Goal: Task Accomplishment & Management: Use online tool/utility

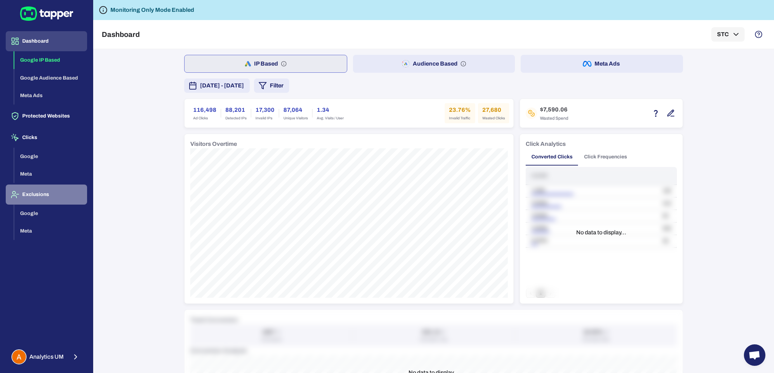
click at [42, 190] on button "Exclusions" at bounding box center [46, 195] width 81 height 20
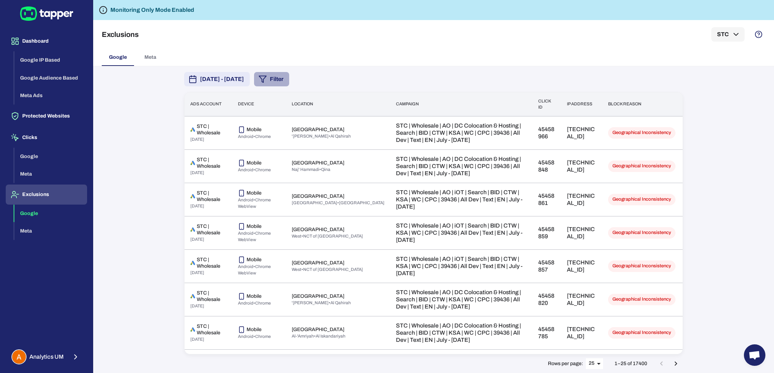
click at [289, 82] on button "Filter" at bounding box center [271, 79] width 35 height 14
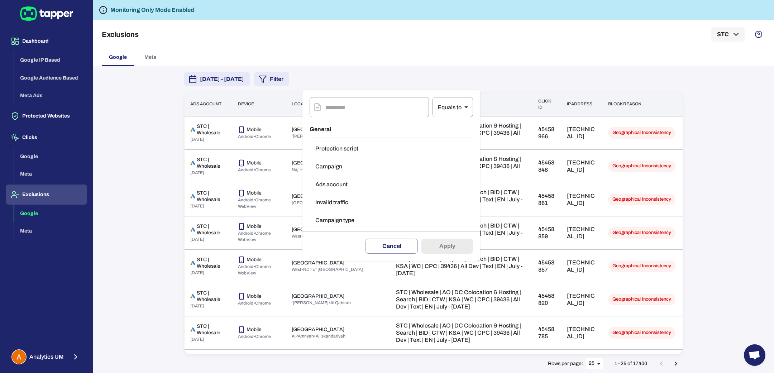
click at [337, 168] on button "Campaign" at bounding box center [391, 166] width 163 height 14
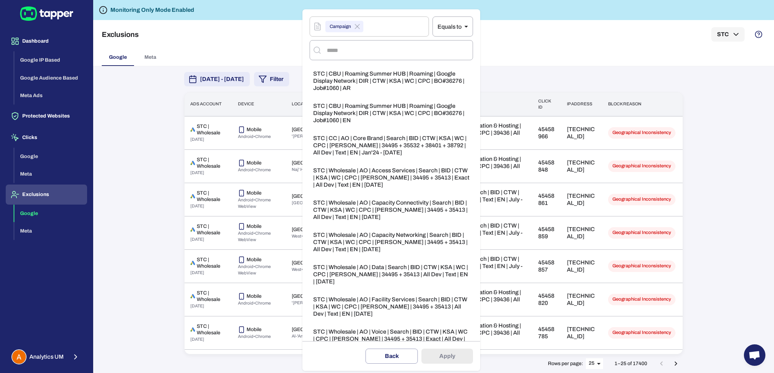
click at [259, 50] on div at bounding box center [387, 186] width 774 height 373
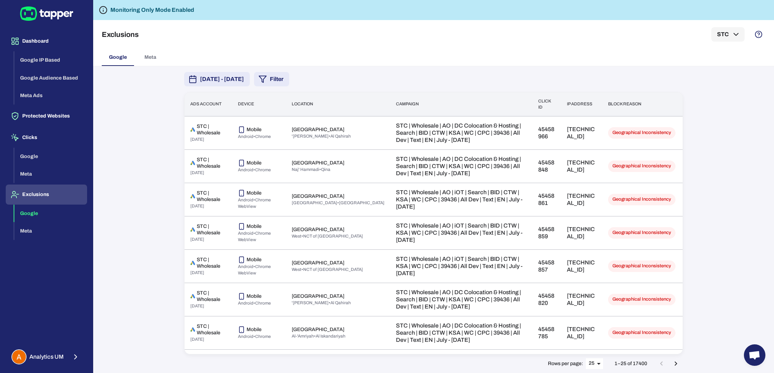
click at [289, 76] on button "Filter" at bounding box center [271, 79] width 35 height 14
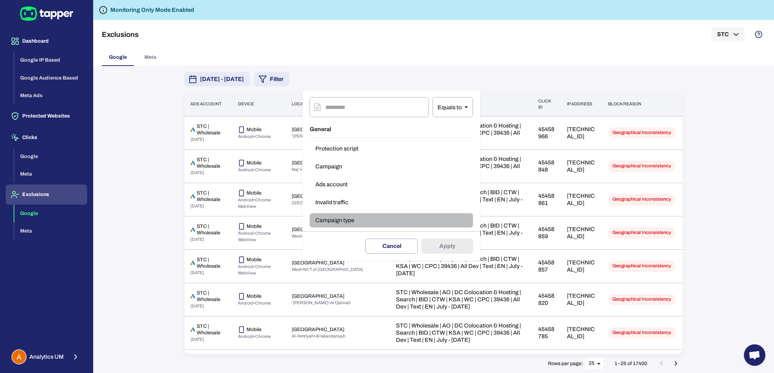
click at [346, 217] on button "Campaign type" at bounding box center [391, 220] width 163 height 14
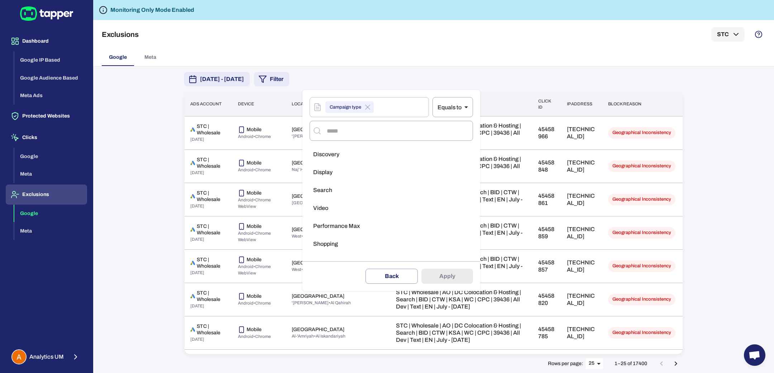
click at [333, 171] on li "Display" at bounding box center [391, 172] width 163 height 14
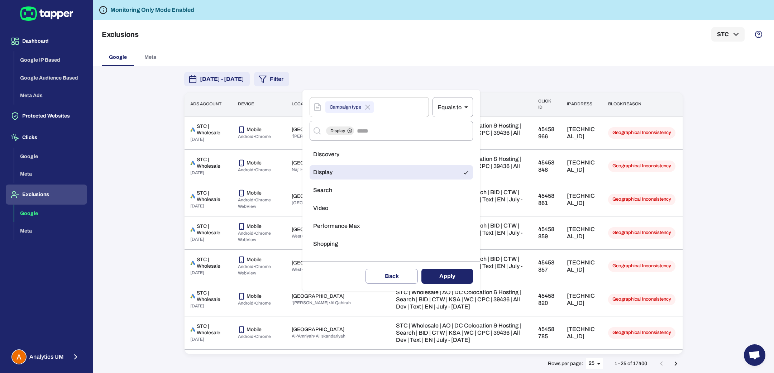
click at [451, 269] on button "Apply" at bounding box center [448, 276] width 52 height 15
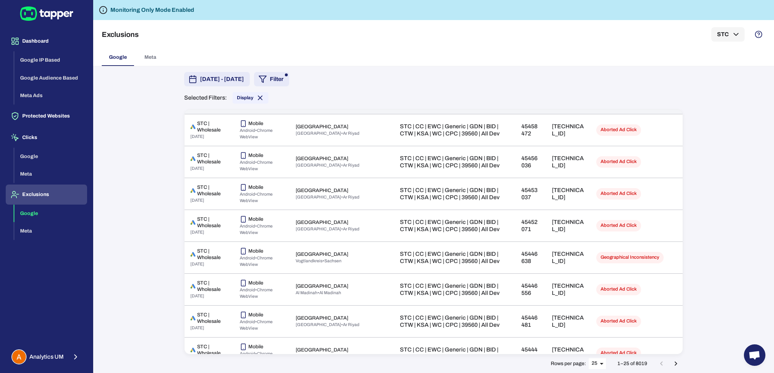
scroll to position [10, 0]
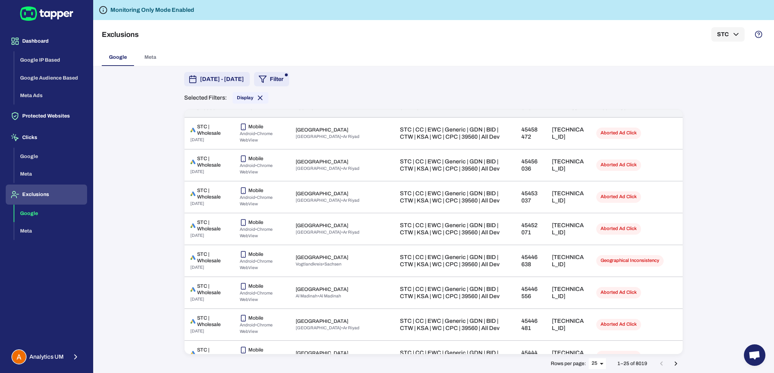
click at [244, 80] on span "[DATE] - [DATE]" at bounding box center [222, 79] width 44 height 9
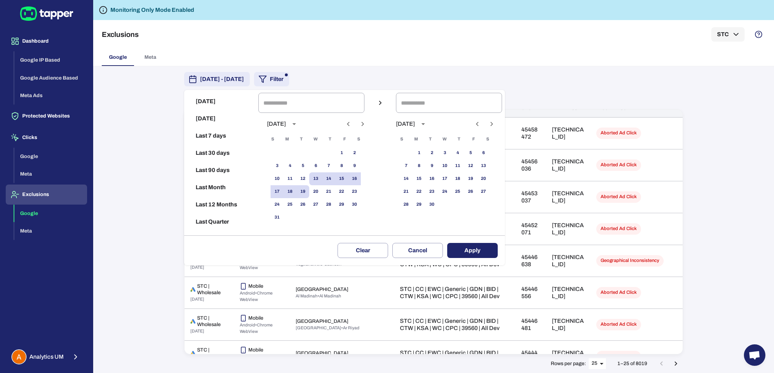
click at [353, 125] on icon "Previous month" at bounding box center [348, 124] width 9 height 9
click at [296, 206] on button "28" at bounding box center [290, 204] width 13 height 13
type input "**********"
click at [474, 166] on button "12" at bounding box center [470, 165] width 13 height 13
type input "**********"
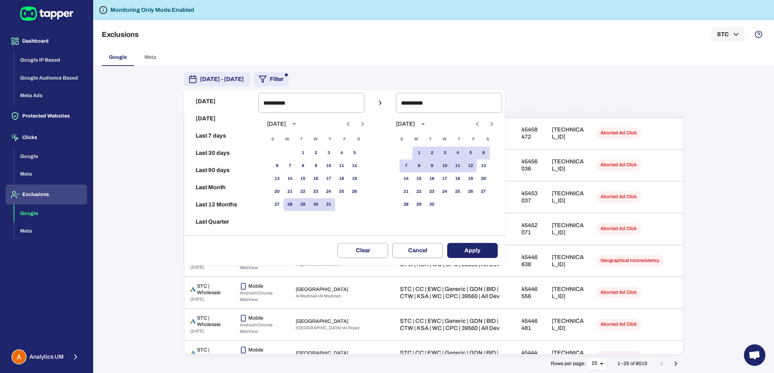
click at [485, 246] on button "Apply" at bounding box center [472, 250] width 51 height 15
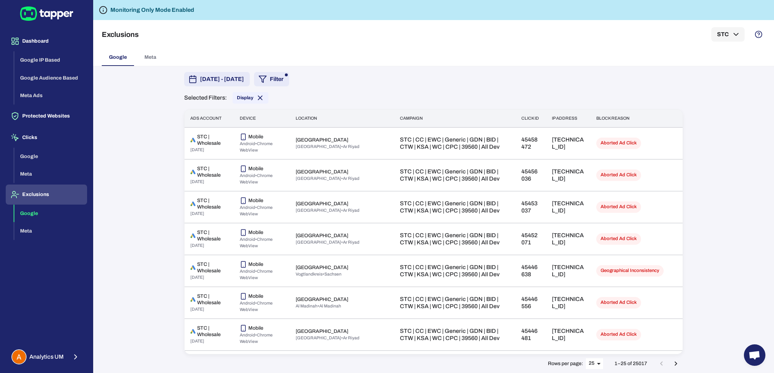
click at [244, 80] on span "[DATE] - [DATE]" at bounding box center [222, 79] width 44 height 9
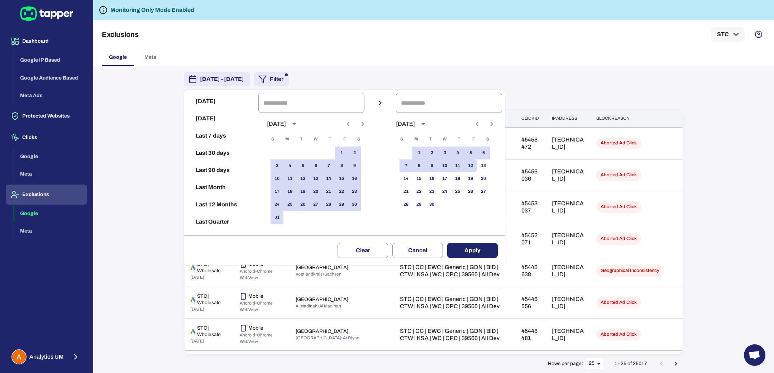
click at [353, 123] on icon "Previous month" at bounding box center [348, 124] width 9 height 9
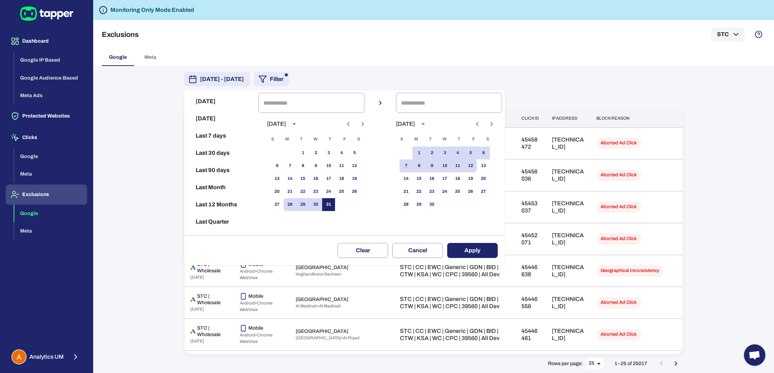
click at [333, 206] on button "31" at bounding box center [328, 204] width 13 height 13
type input "**********"
click at [425, 173] on button "15" at bounding box center [419, 178] width 13 height 13
type input "**********"
click at [472, 253] on button "Apply" at bounding box center [472, 250] width 51 height 15
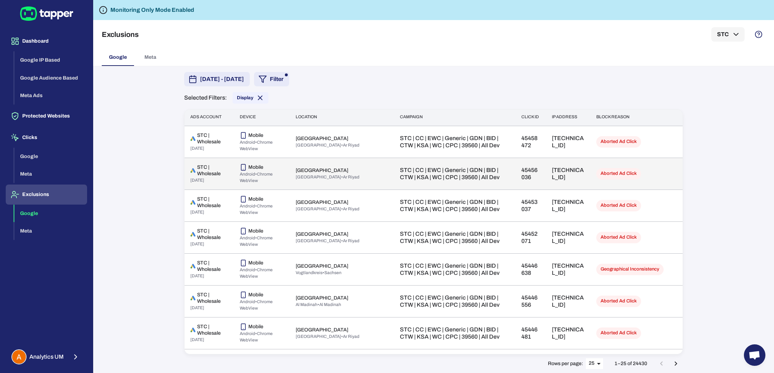
scroll to position [0, 0]
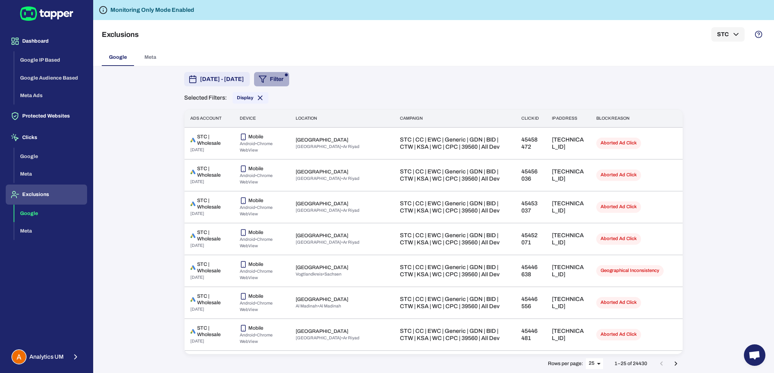
click at [289, 75] on button "Filter" at bounding box center [271, 79] width 35 height 14
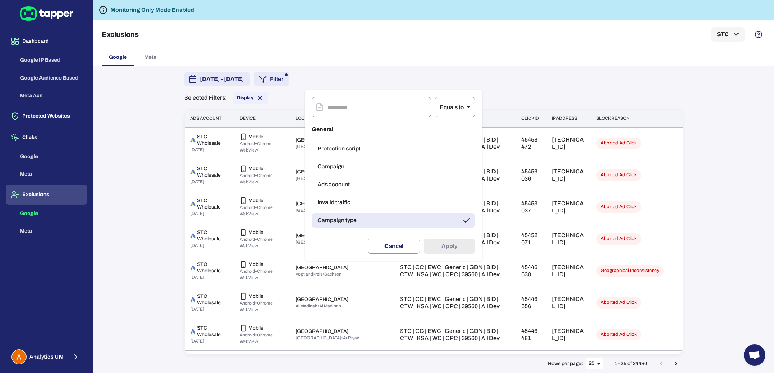
click at [343, 201] on button "Invalid traffic" at bounding box center [393, 202] width 163 height 14
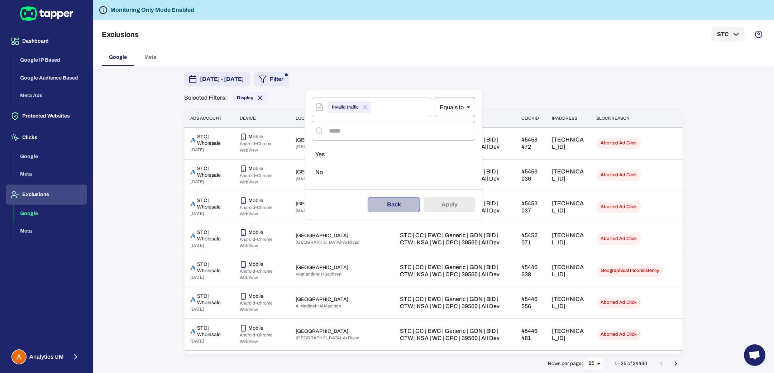
click at [385, 203] on button "Back" at bounding box center [394, 204] width 52 height 15
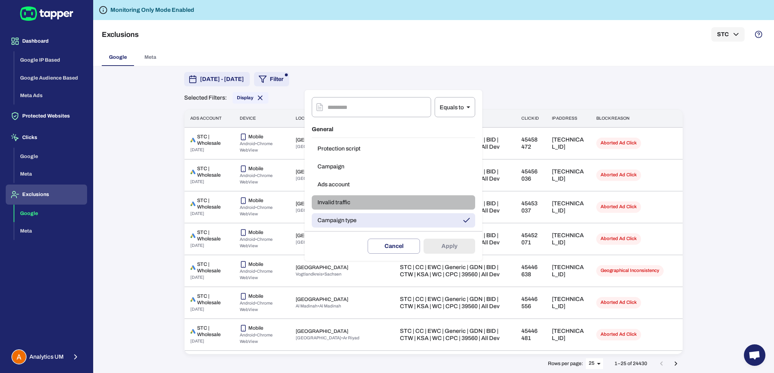
click at [362, 199] on button "Invalid traffic" at bounding box center [393, 202] width 163 height 14
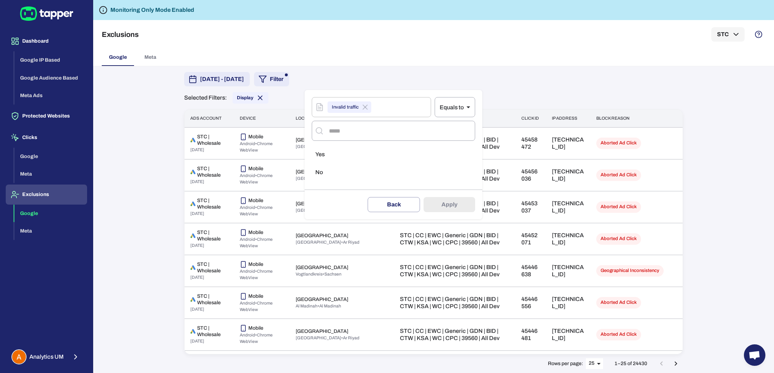
click at [340, 153] on li "Yes" at bounding box center [393, 154] width 163 height 14
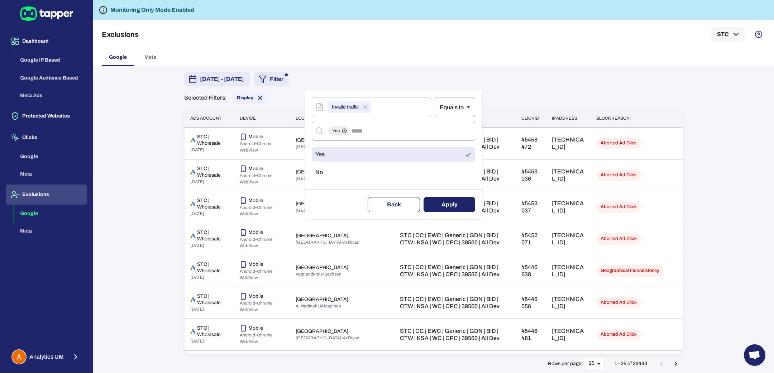
click at [392, 203] on button "Back" at bounding box center [394, 204] width 52 height 15
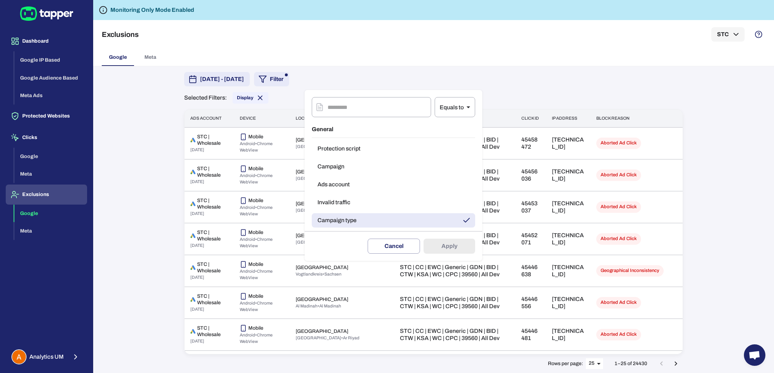
click at [351, 206] on button "Invalid traffic" at bounding box center [393, 202] width 163 height 14
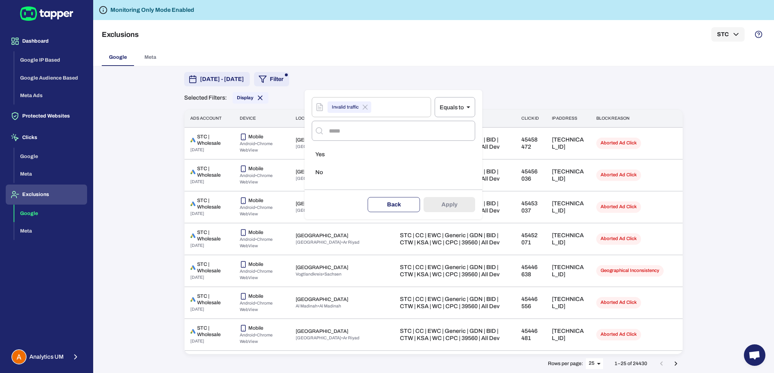
click at [382, 210] on button "Back" at bounding box center [394, 204] width 52 height 15
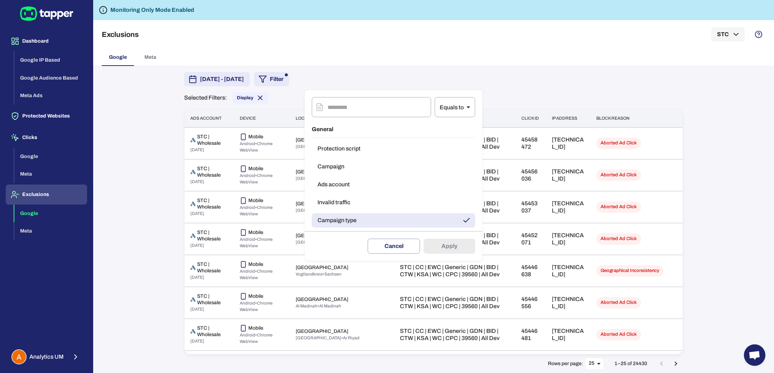
click at [586, 75] on div at bounding box center [387, 186] width 774 height 373
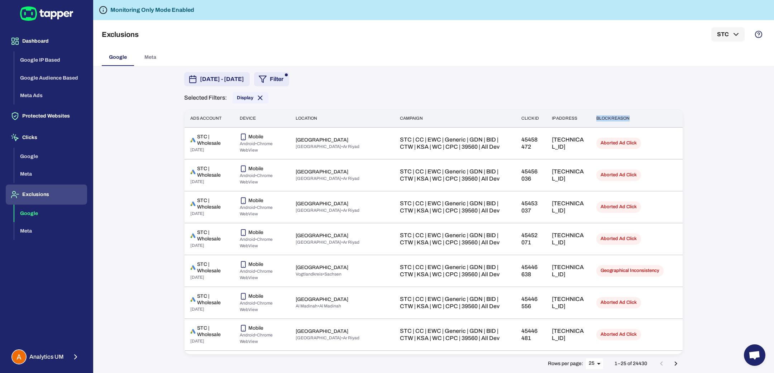
drag, startPoint x: 592, startPoint y: 119, endPoint x: 620, endPoint y: 122, distance: 28.8
click at [620, 122] on th "Block reason" at bounding box center [637, 119] width 92 height 18
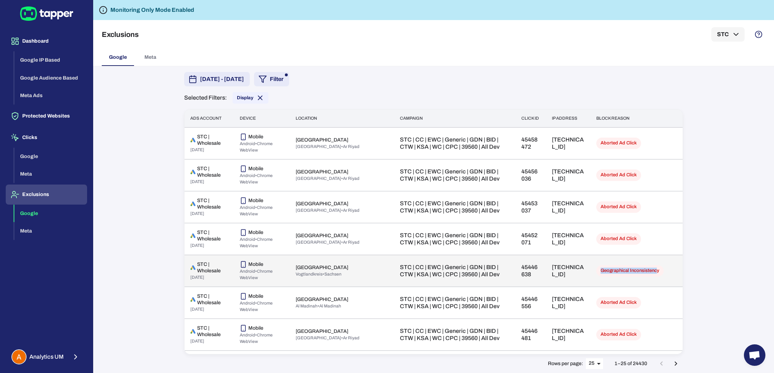
drag, startPoint x: 590, startPoint y: 271, endPoint x: 663, endPoint y: 266, distance: 74.0
click at [646, 270] on span "Geographical Inconsistency" at bounding box center [629, 271] width 67 height 6
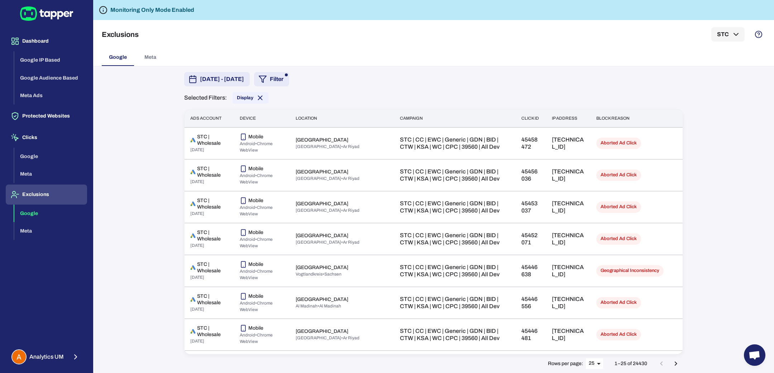
click at [720, 160] on div "[DATE] - [DATE] Filter Selected Filters: Display Ads account Device Location Ca…" at bounding box center [433, 219] width 681 height 307
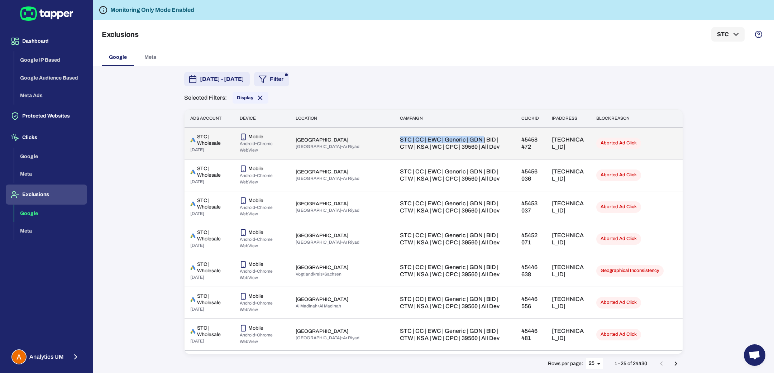
drag, startPoint x: 365, startPoint y: 139, endPoint x: 433, endPoint y: 140, distance: 67.8
click at [433, 140] on td "STC | CC | EWC | Generic | GDN | BID | CTW | KSA | WC | CPC | 39560 | All Dev" at bounding box center [455, 143] width 122 height 32
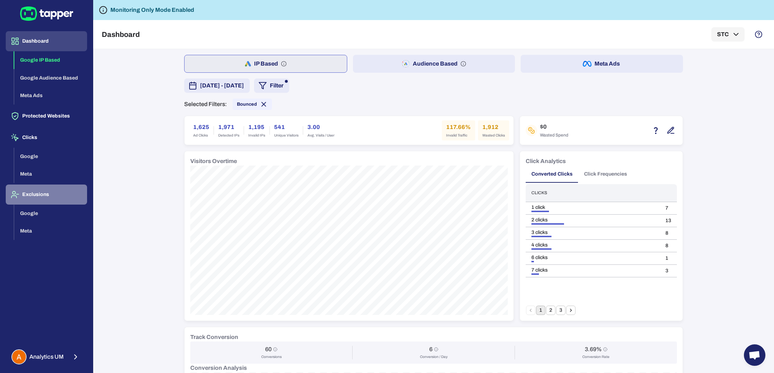
click at [39, 192] on button "Exclusions" at bounding box center [46, 195] width 81 height 20
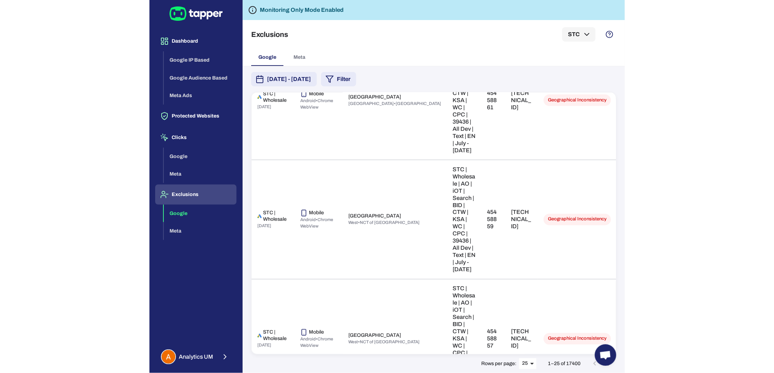
scroll to position [913, 0]
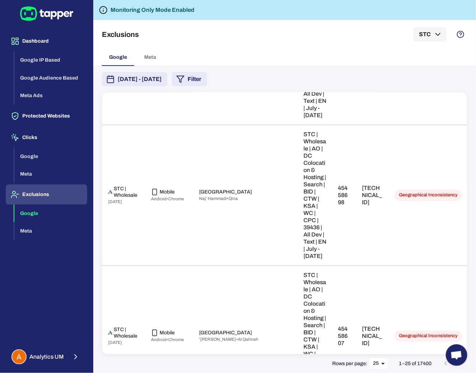
click at [380, 362] on body "Dashboard Google IP Based Google Audience Based Meta Ads Protected Websites Cli…" at bounding box center [238, 186] width 476 height 373
click at [380, 357] on li "50" at bounding box center [379, 358] width 18 height 11
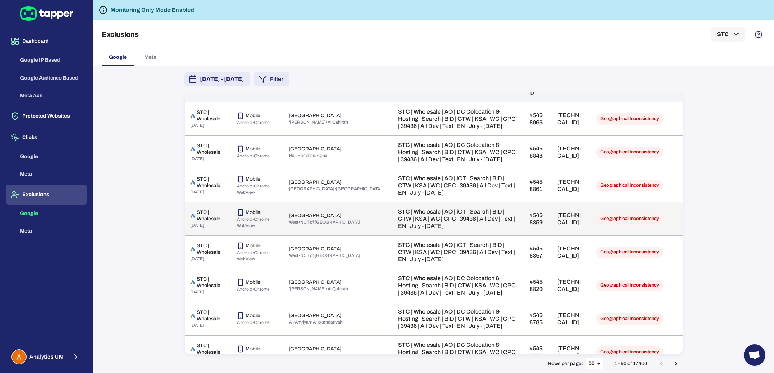
scroll to position [0, 0]
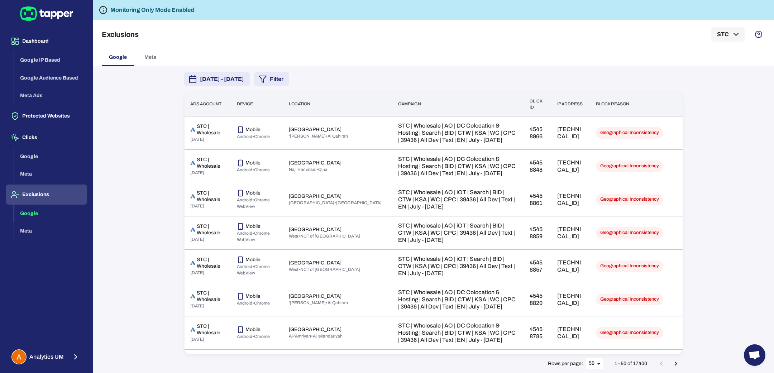
click at [250, 86] on button "[DATE] - [DATE]" at bounding box center [217, 79] width 66 height 14
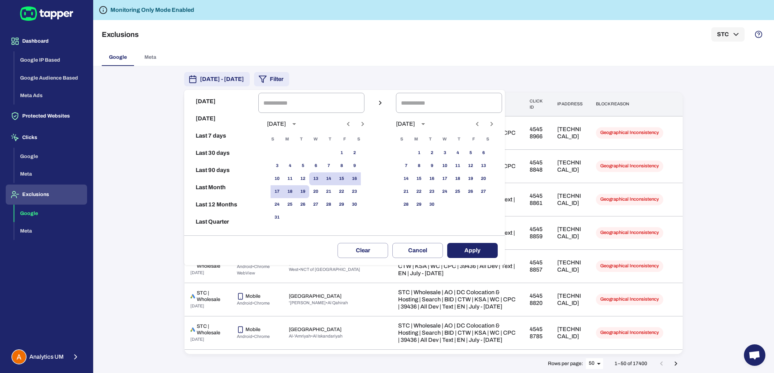
click at [314, 84] on div at bounding box center [387, 186] width 774 height 373
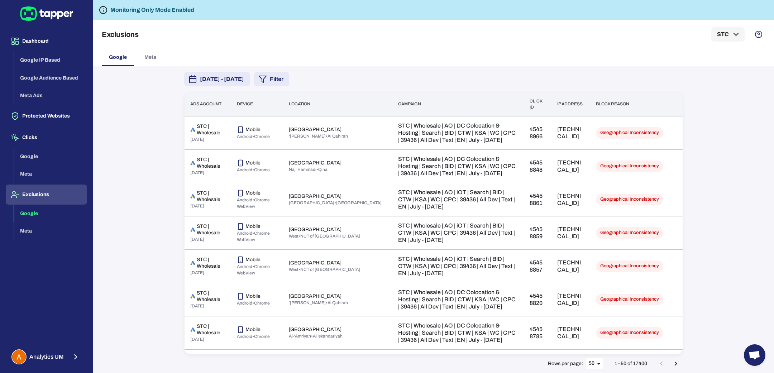
click at [266, 77] on polygon "button" at bounding box center [262, 79] width 7 height 6
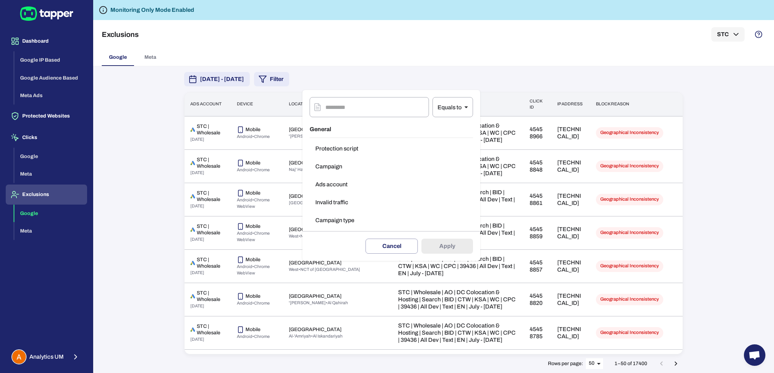
click at [330, 199] on button "Invalid traffic" at bounding box center [391, 202] width 163 height 14
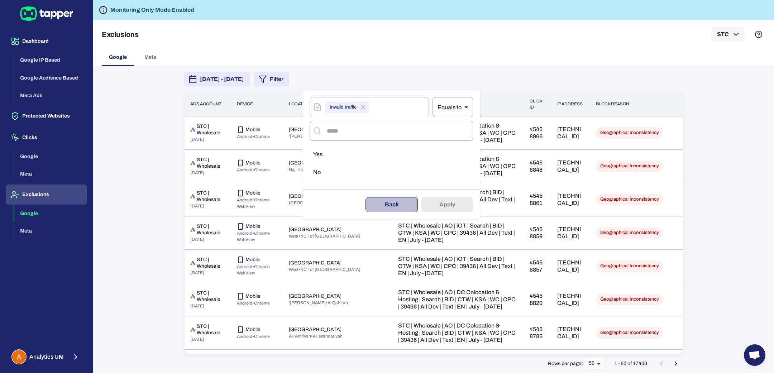
click at [401, 203] on button "Back" at bounding box center [392, 204] width 52 height 15
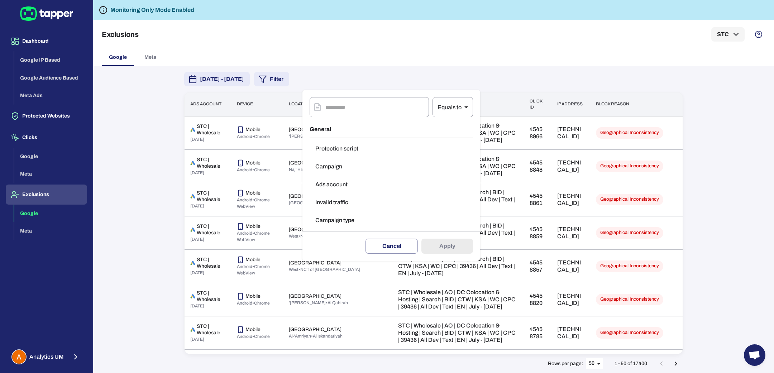
click at [351, 215] on button "Campaign type" at bounding box center [391, 220] width 163 height 14
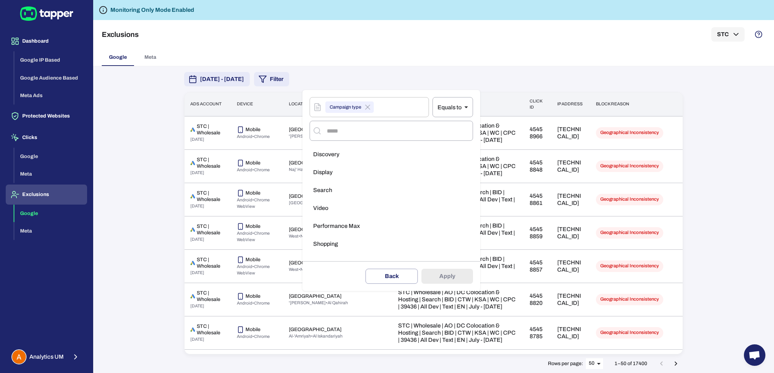
click at [359, 169] on li "Display" at bounding box center [391, 172] width 163 height 14
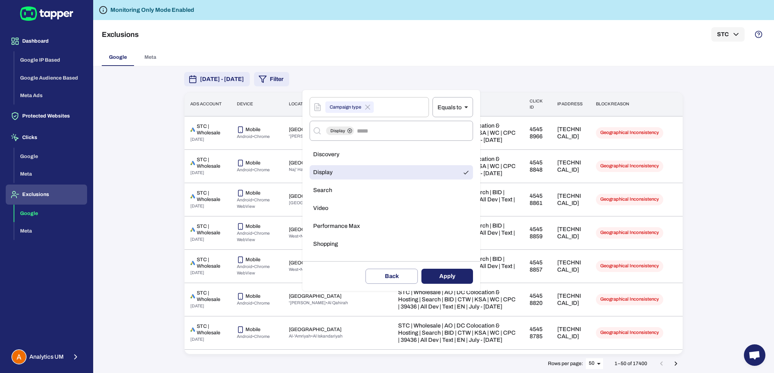
click at [453, 277] on button "Apply" at bounding box center [448, 276] width 52 height 15
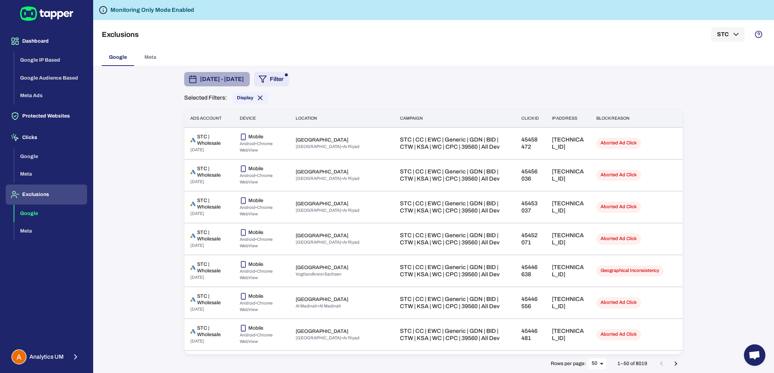
click at [244, 82] on span "[DATE] - [DATE]" at bounding box center [222, 79] width 44 height 9
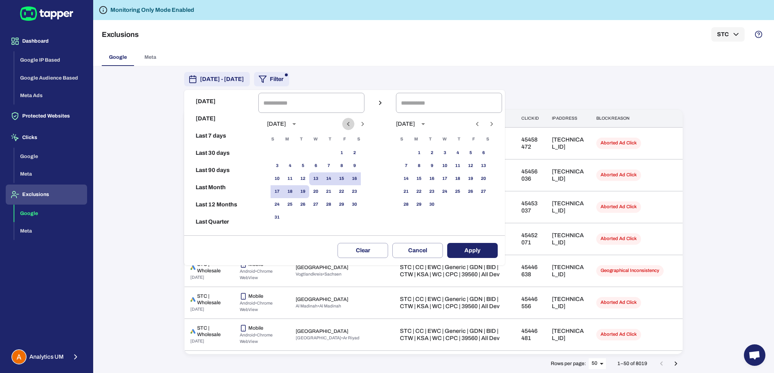
click at [353, 125] on icon "Previous month" at bounding box center [348, 124] width 9 height 9
click at [335, 200] on button "31" at bounding box center [328, 204] width 13 height 13
type input "**********"
click at [460, 182] on button "18" at bounding box center [457, 178] width 13 height 13
type input "**********"
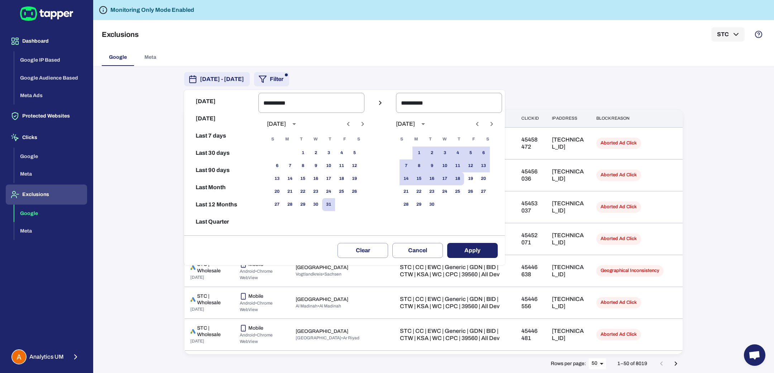
click at [478, 246] on button "Apply" at bounding box center [472, 250] width 51 height 15
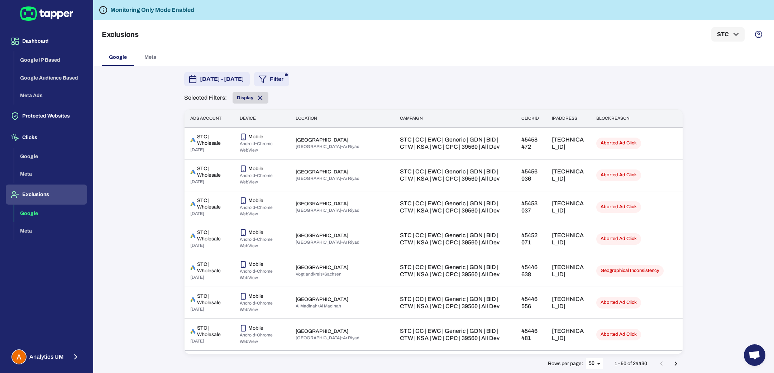
click at [255, 96] on span "Display" at bounding box center [251, 98] width 36 height 8
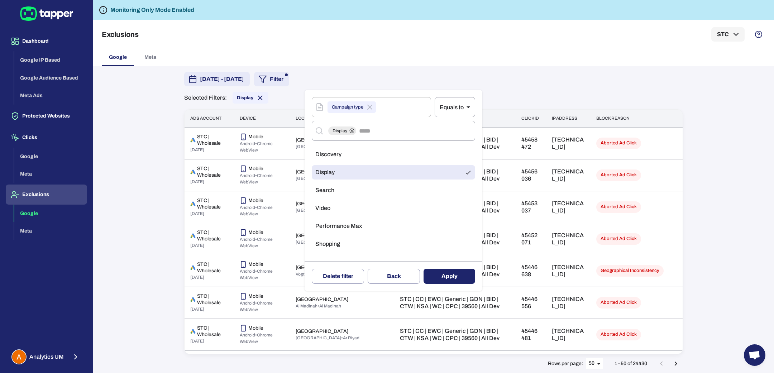
click at [322, 82] on div at bounding box center [387, 186] width 774 height 373
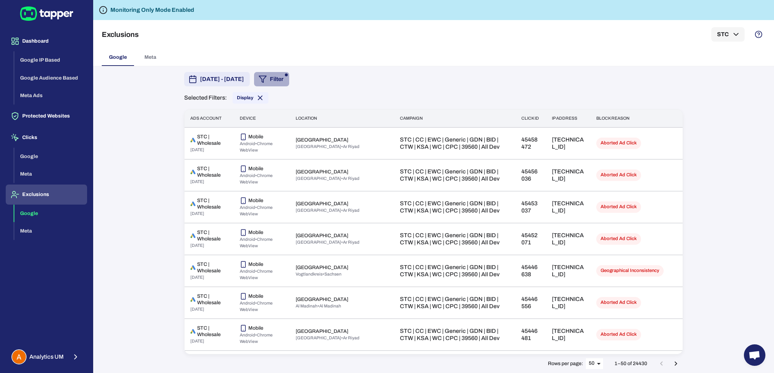
click at [266, 78] on polygon "button" at bounding box center [262, 79] width 7 height 6
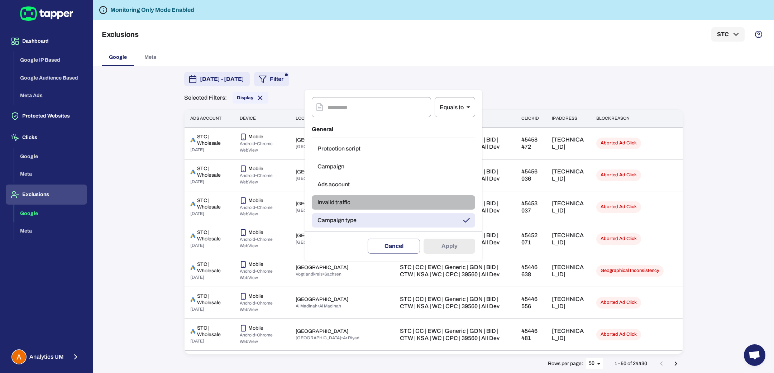
click at [341, 205] on button "Invalid traffic" at bounding box center [393, 202] width 163 height 14
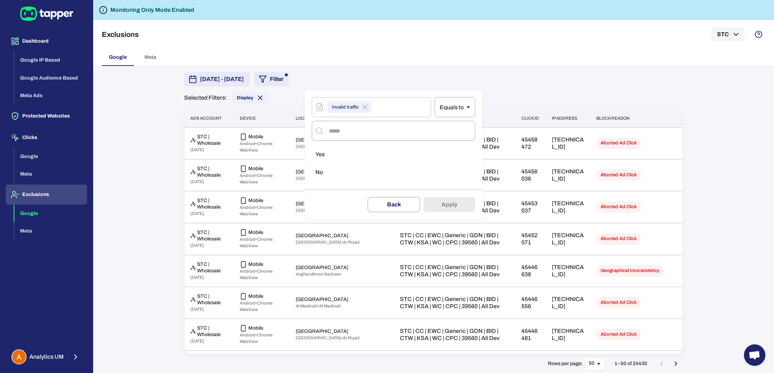
click at [39, 136] on div at bounding box center [387, 186] width 774 height 373
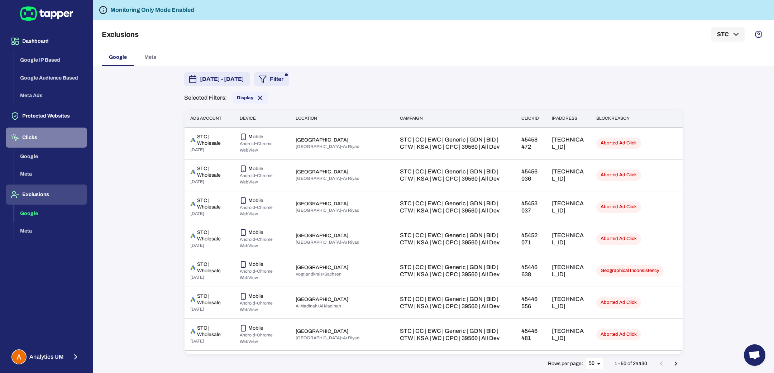
click at [35, 137] on button "Clicks" at bounding box center [46, 138] width 81 height 20
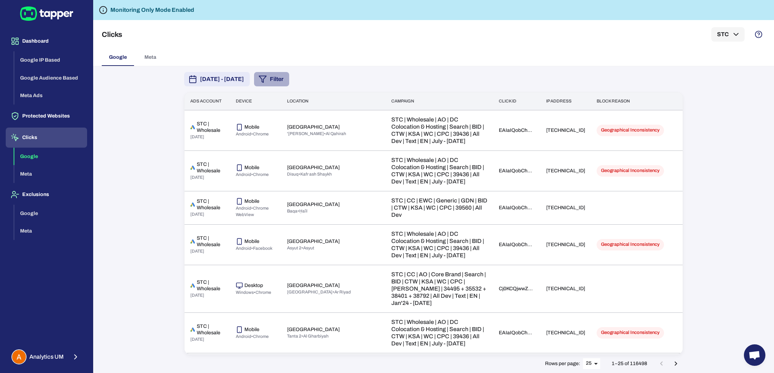
click at [289, 79] on button "Filter" at bounding box center [271, 79] width 35 height 14
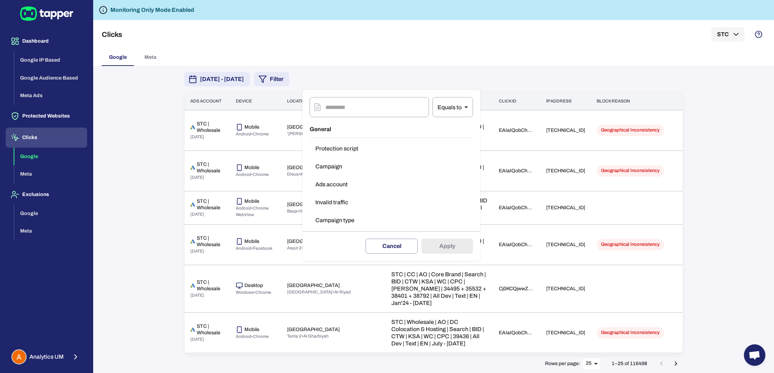
click at [335, 199] on button "Invalid traffic" at bounding box center [391, 202] width 163 height 14
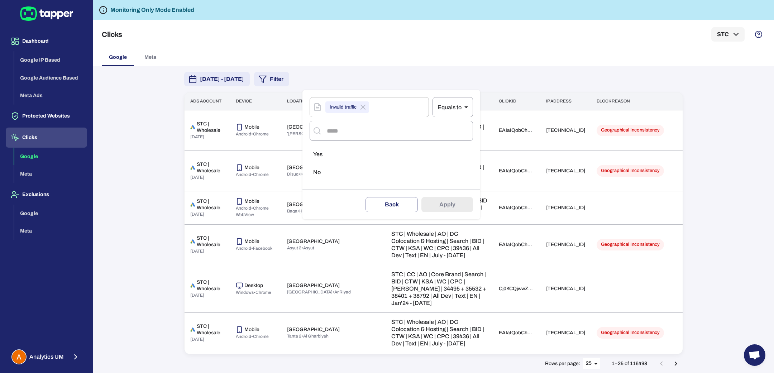
click at [34, 198] on div at bounding box center [387, 186] width 774 height 373
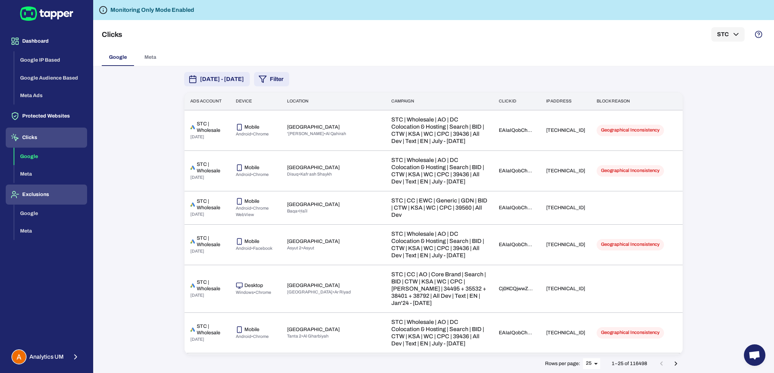
click at [33, 194] on button "Exclusions" at bounding box center [46, 195] width 81 height 20
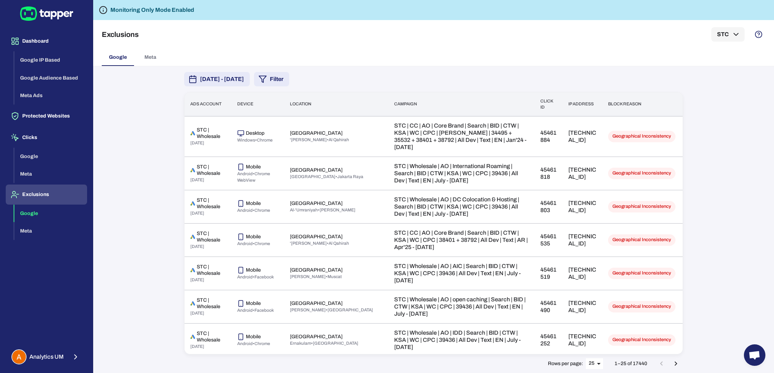
click at [289, 83] on button "Filter" at bounding box center [271, 79] width 35 height 14
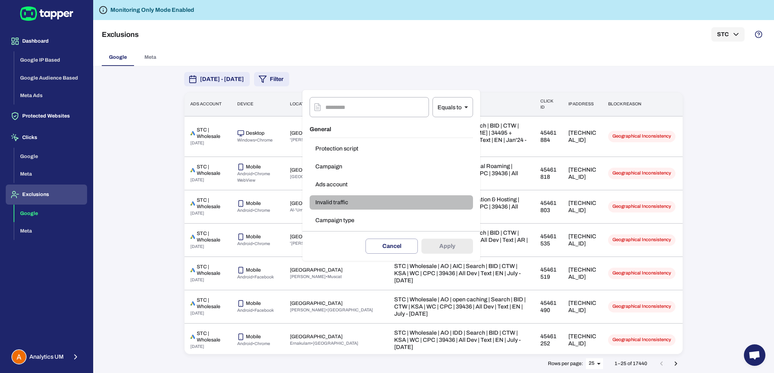
click at [340, 205] on button "Invalid traffic" at bounding box center [391, 202] width 163 height 14
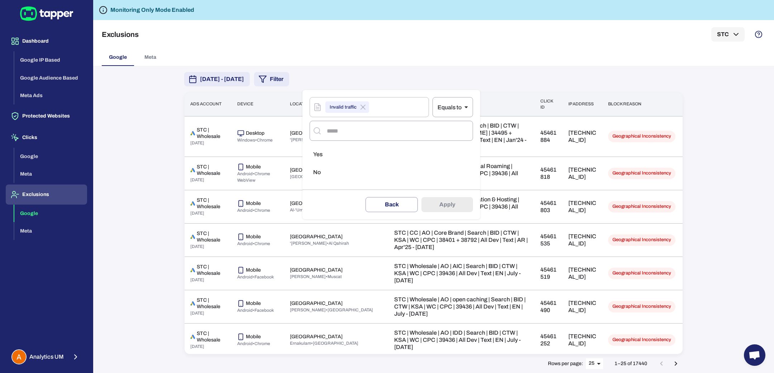
click at [35, 42] on div at bounding box center [387, 186] width 774 height 373
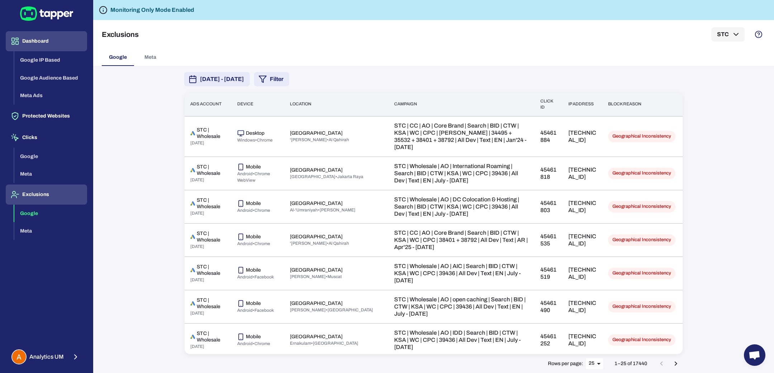
click at [42, 40] on button "Dashboard" at bounding box center [46, 41] width 81 height 20
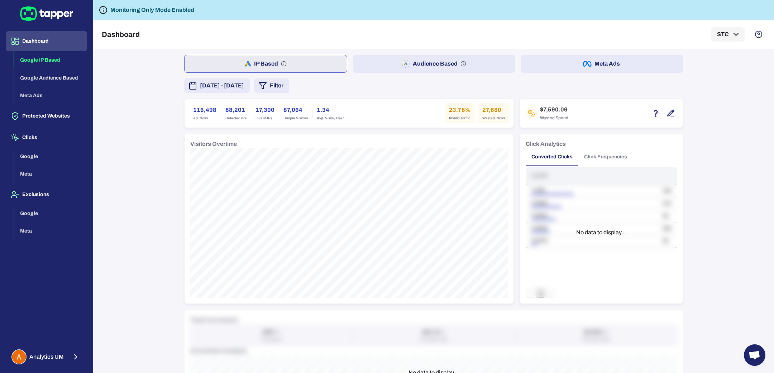
click at [289, 84] on button "Filter" at bounding box center [271, 85] width 35 height 14
click at [332, 222] on button "Block reason" at bounding box center [386, 226] width 163 height 14
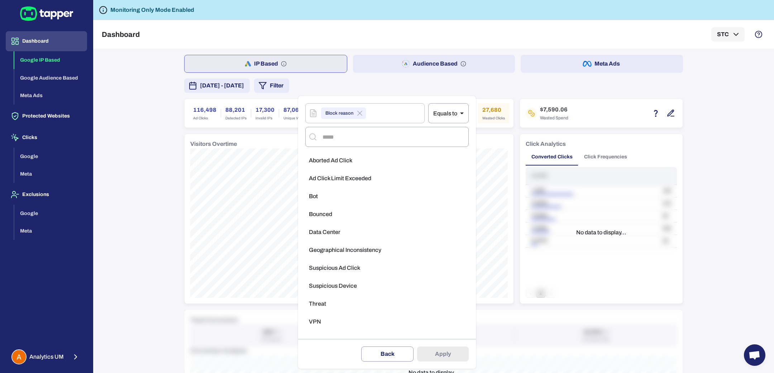
click at [29, 198] on div at bounding box center [387, 186] width 774 height 373
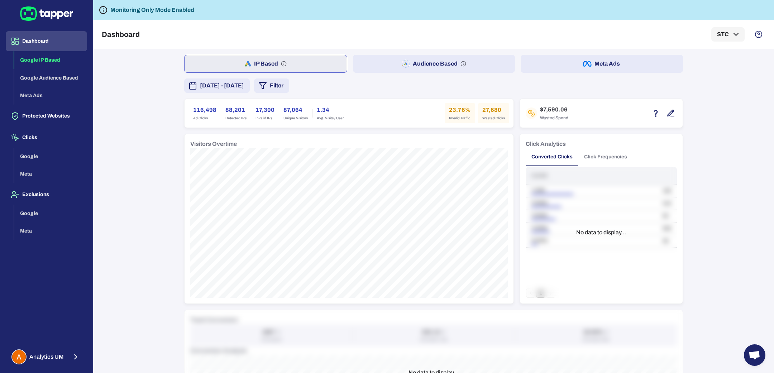
click at [41, 196] on div "Block reason ​ Equals to ** ​ ​ Aborted Ad Click Ad Click Limit Exceeded Bot Bo…" at bounding box center [387, 186] width 774 height 373
click at [41, 196] on button "Exclusions" at bounding box center [46, 195] width 81 height 20
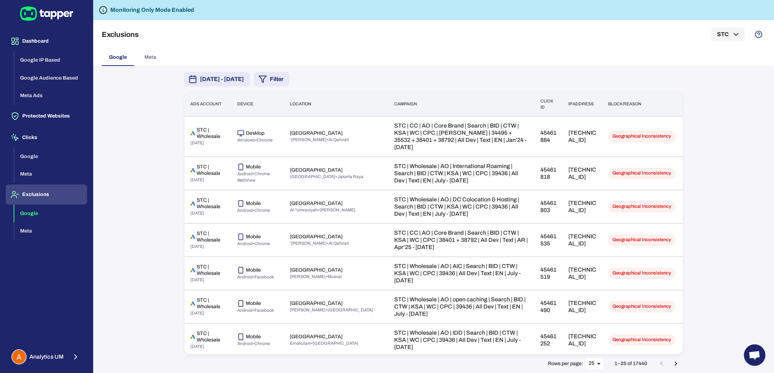
click at [289, 81] on button "Filter" at bounding box center [271, 79] width 35 height 14
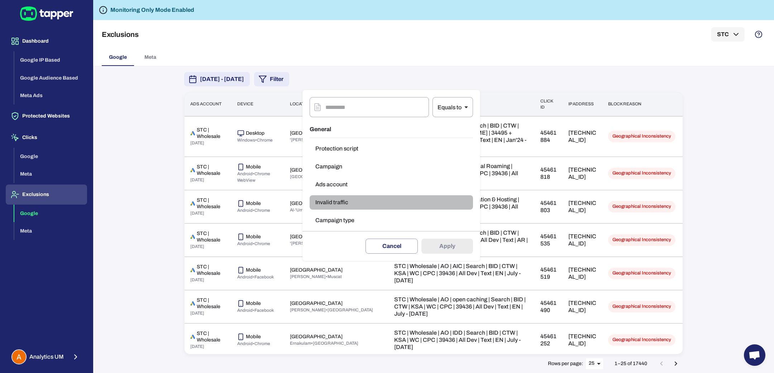
click at [340, 207] on button "Invalid traffic" at bounding box center [391, 202] width 163 height 14
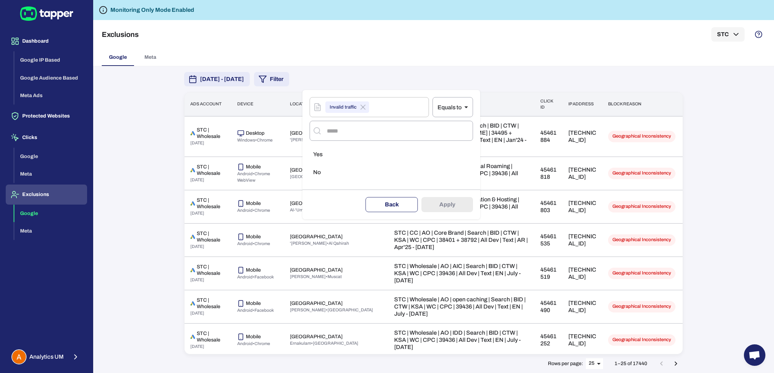
click at [404, 199] on button "Back" at bounding box center [392, 204] width 52 height 15
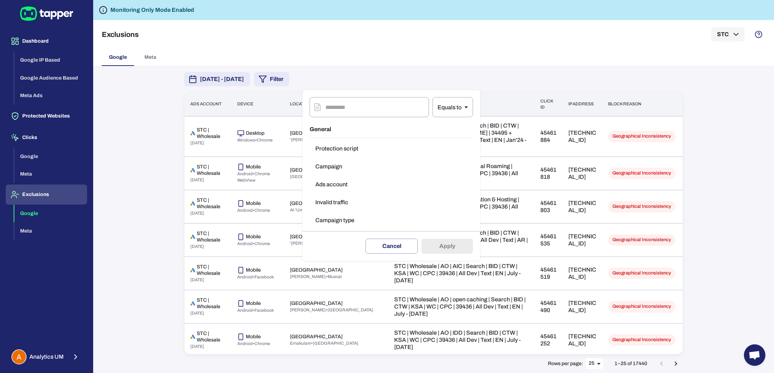
click at [611, 103] on div at bounding box center [387, 186] width 774 height 373
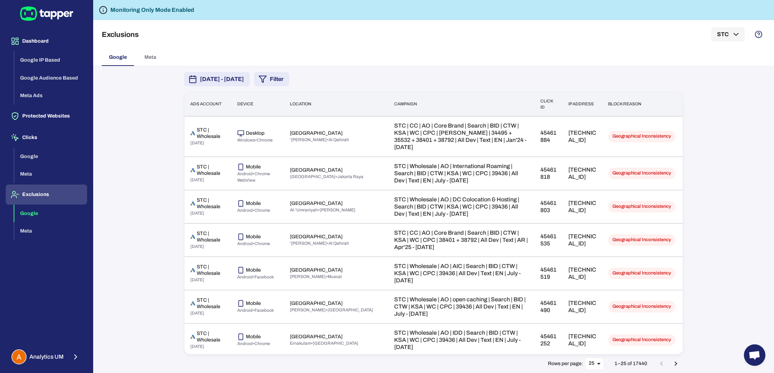
click at [611, 103] on div "​ Equals to ** ​ General Protection script Campaign Ads account Invalid traffic…" at bounding box center [387, 186] width 774 height 373
click at [611, 103] on th "Block reason" at bounding box center [643, 104] width 80 height 24
click at [325, 87] on div "August 13, 2025 - August 19, 2025 Filter Ads account Device Location Campaign C…" at bounding box center [434, 219] width 516 height 307
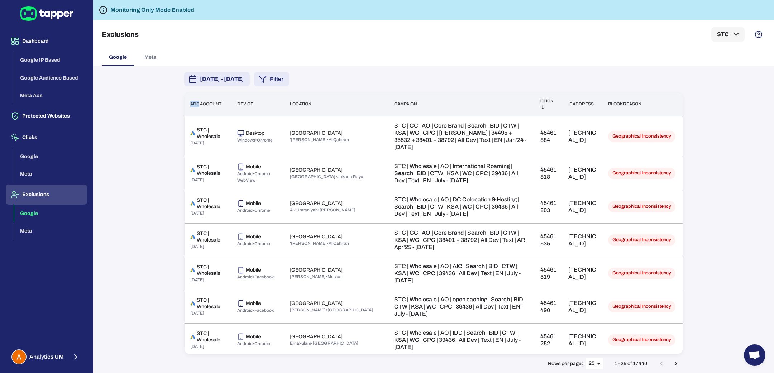
click at [289, 80] on button "Filter" at bounding box center [271, 79] width 35 height 14
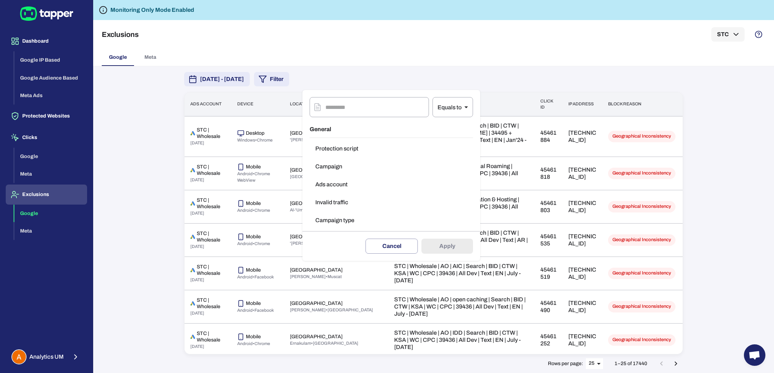
click at [61, 138] on div at bounding box center [387, 186] width 774 height 373
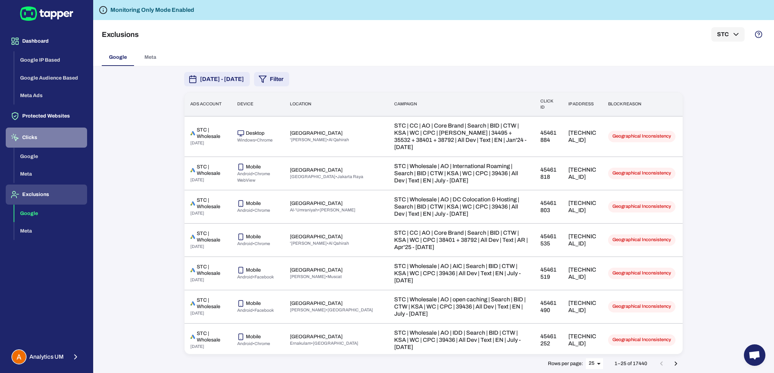
click at [42, 137] on button "Clicks" at bounding box center [46, 138] width 81 height 20
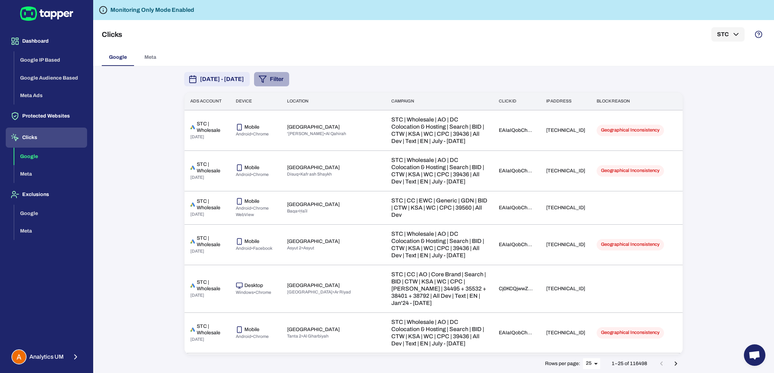
click at [289, 76] on button "Filter" at bounding box center [271, 79] width 35 height 14
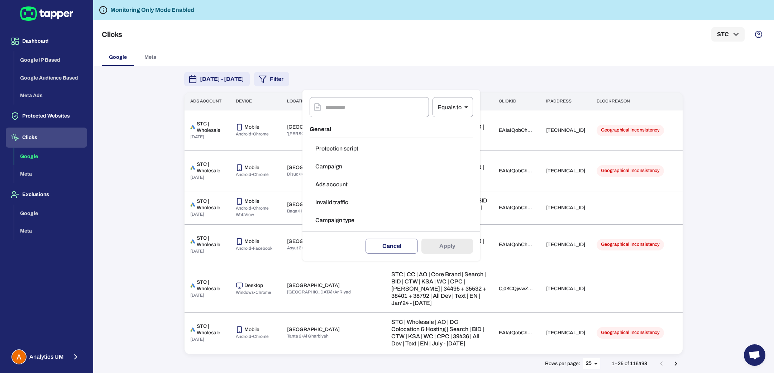
click at [336, 204] on button "Invalid traffic" at bounding box center [391, 202] width 163 height 14
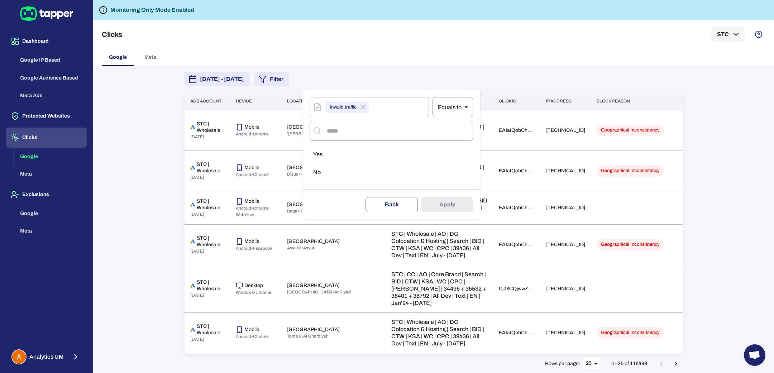
click at [425, 69] on div at bounding box center [387, 186] width 774 height 373
